Goal: Find specific page/section: Find specific page/section

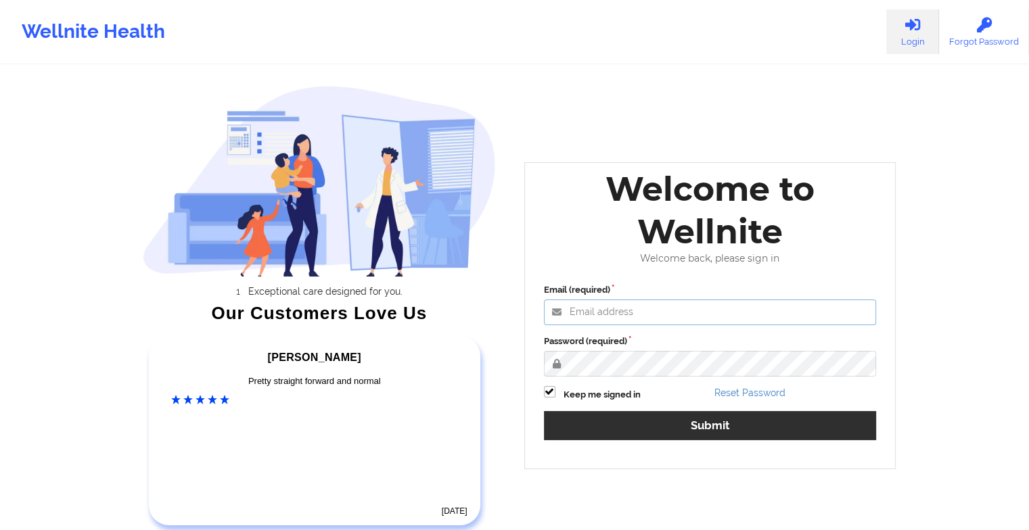
type input "[EMAIL_ADDRESS][DOMAIN_NAME]"
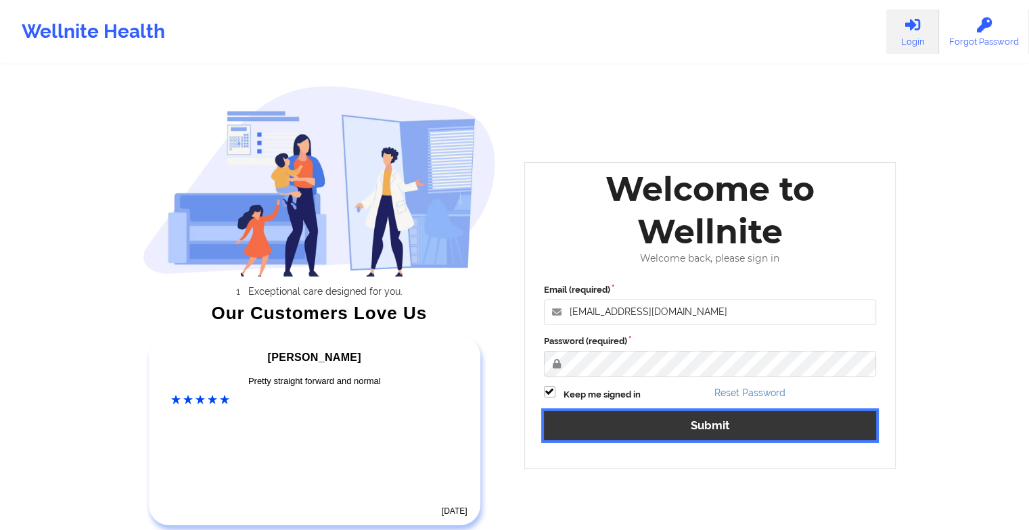
click at [609, 422] on button "Submit" at bounding box center [710, 425] width 333 height 29
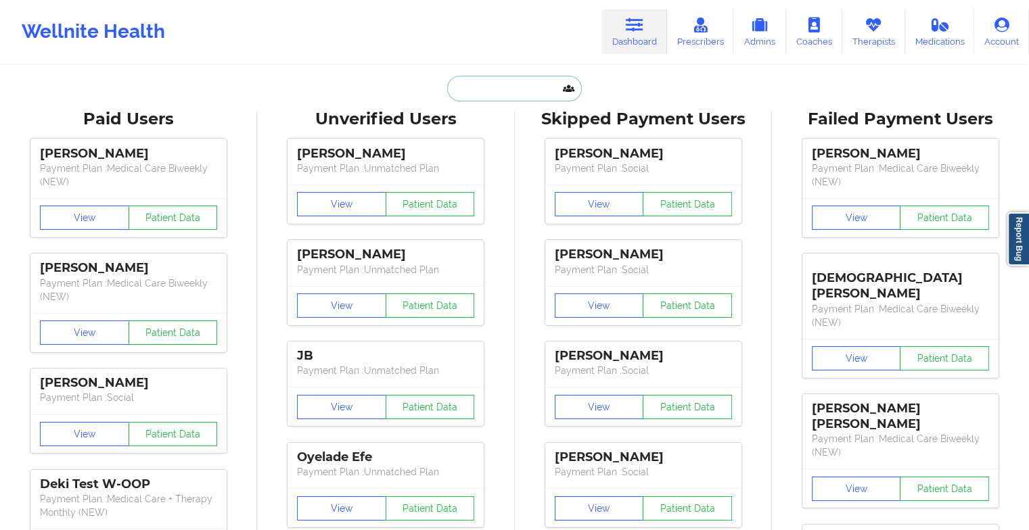
click at [496, 90] on input "text" at bounding box center [514, 89] width 134 height 26
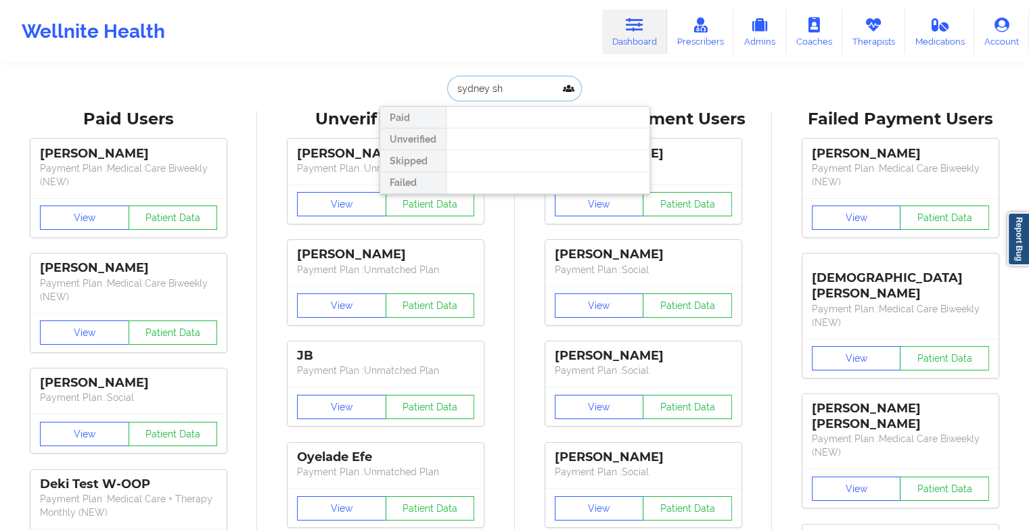
type input "sydney she"
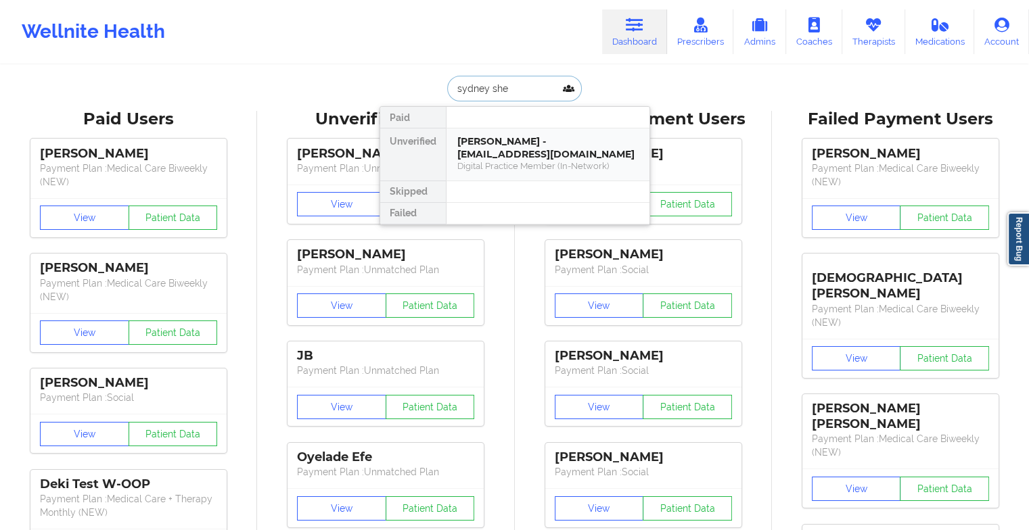
click at [542, 174] on div "[PERSON_NAME] - [EMAIL_ADDRESS][DOMAIN_NAME] Digital Practice Member (In-Networ…" at bounding box center [547, 154] width 203 height 52
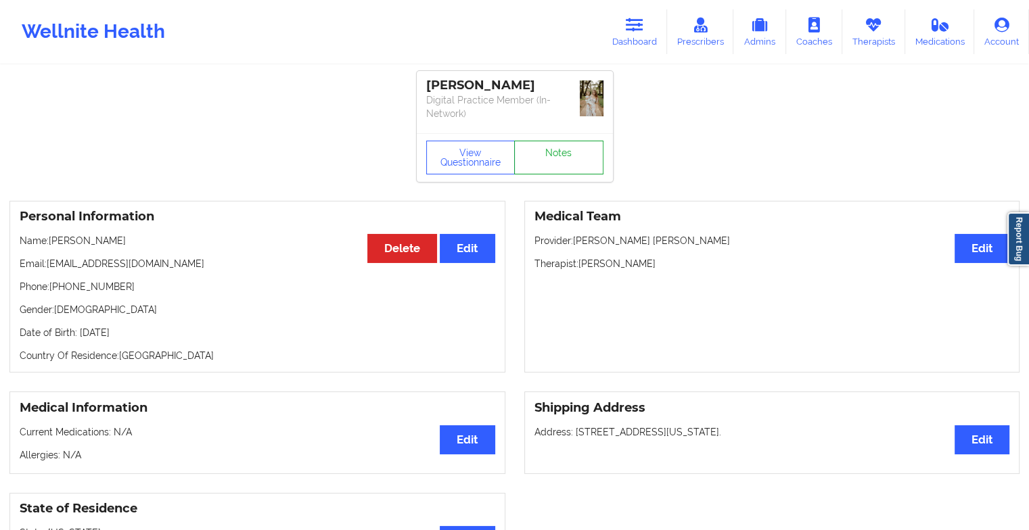
click at [565, 151] on link "Notes" at bounding box center [558, 158] width 89 height 34
